Goal: Task Accomplishment & Management: Complete application form

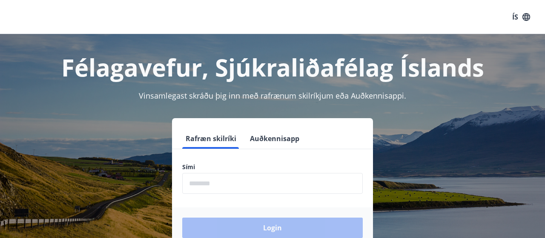
click at [245, 184] on input "phone" at bounding box center [272, 183] width 181 height 21
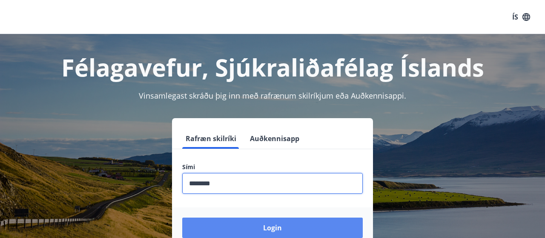
type input "********"
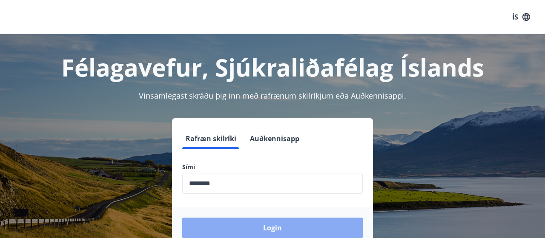
click at [270, 226] on button "Login" at bounding box center [272, 228] width 181 height 20
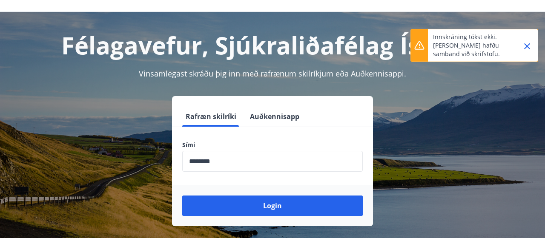
scroll to position [46, 0]
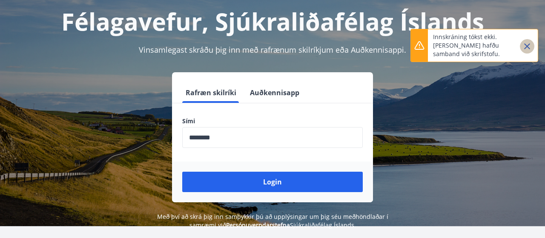
click at [527, 44] on icon "Close" at bounding box center [527, 46] width 10 height 10
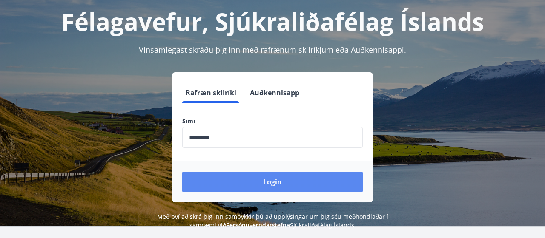
click at [272, 179] on button "Login" at bounding box center [272, 182] width 181 height 20
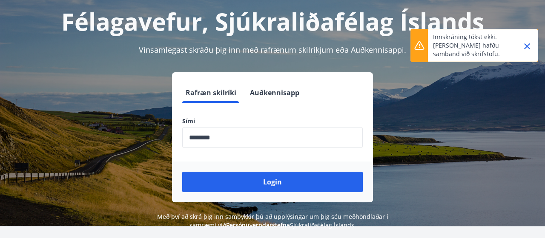
click at [526, 43] on icon "Close" at bounding box center [527, 46] width 10 height 10
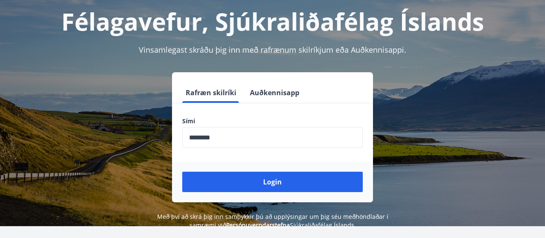
scroll to position [0, 0]
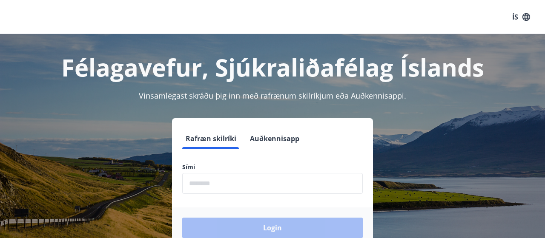
click at [270, 182] on input "phone" at bounding box center [272, 183] width 181 height 21
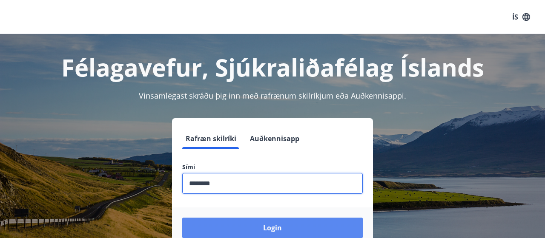
type input "********"
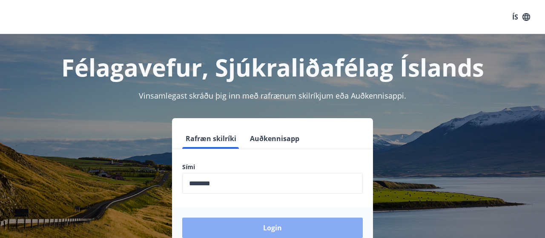
click at [278, 226] on button "Login" at bounding box center [272, 228] width 181 height 20
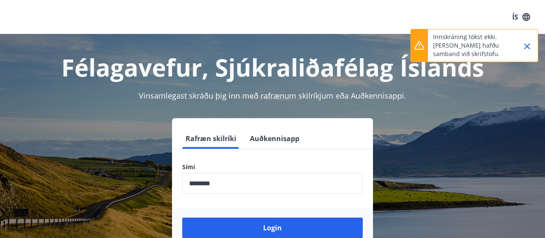
click at [527, 44] on icon "Close" at bounding box center [527, 46] width 10 height 10
